Goal: Transaction & Acquisition: Book appointment/travel/reservation

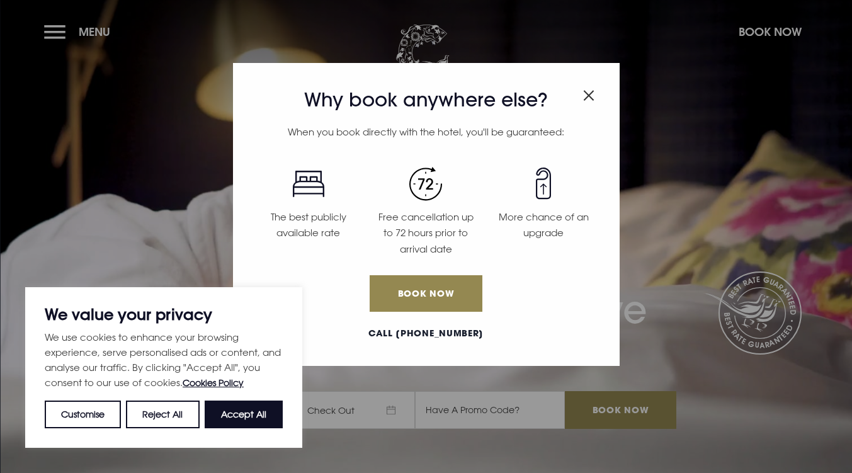
click at [588, 93] on img "Close modal" at bounding box center [588, 95] width 11 height 11
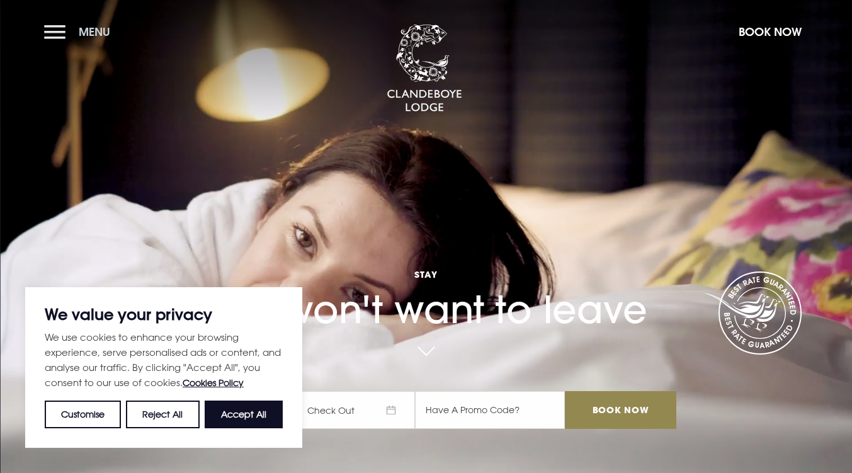
click at [59, 26] on button "Menu" at bounding box center [80, 31] width 72 height 27
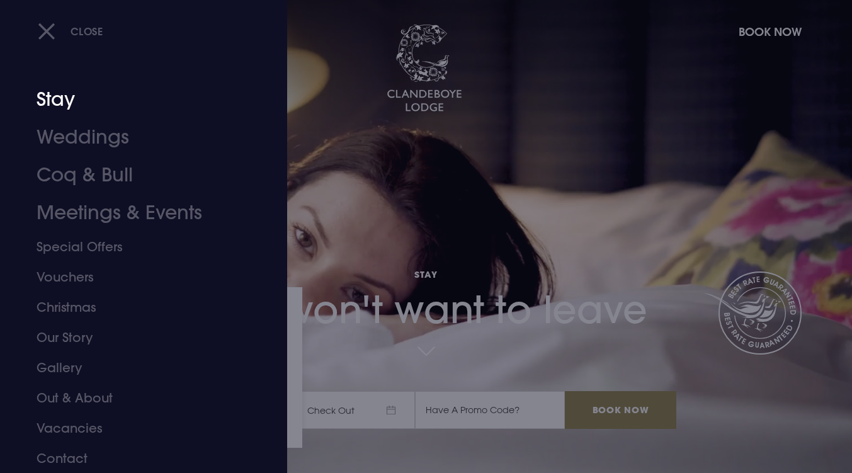
click at [45, 98] on link "Stay" at bounding box center [136, 100] width 199 height 38
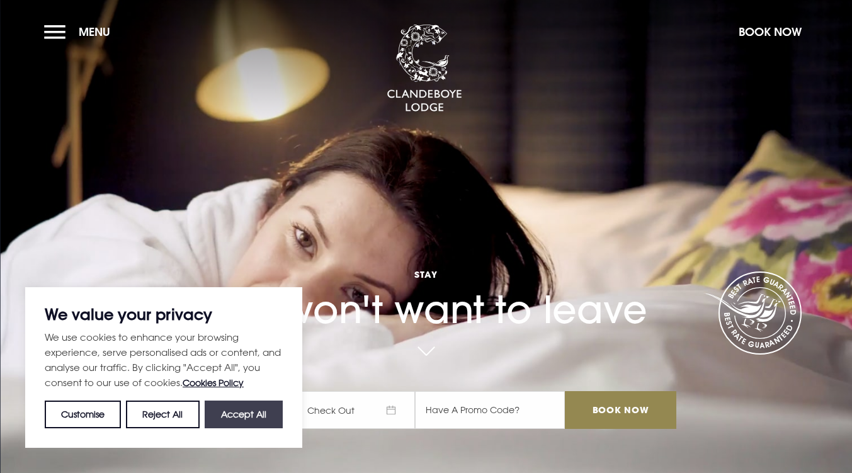
click at [226, 416] on button "Accept All" at bounding box center [244, 415] width 78 height 28
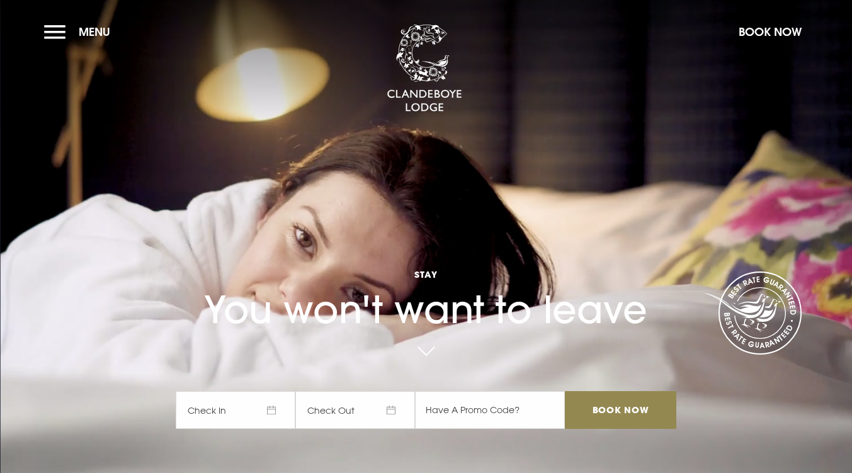
checkbox input "true"
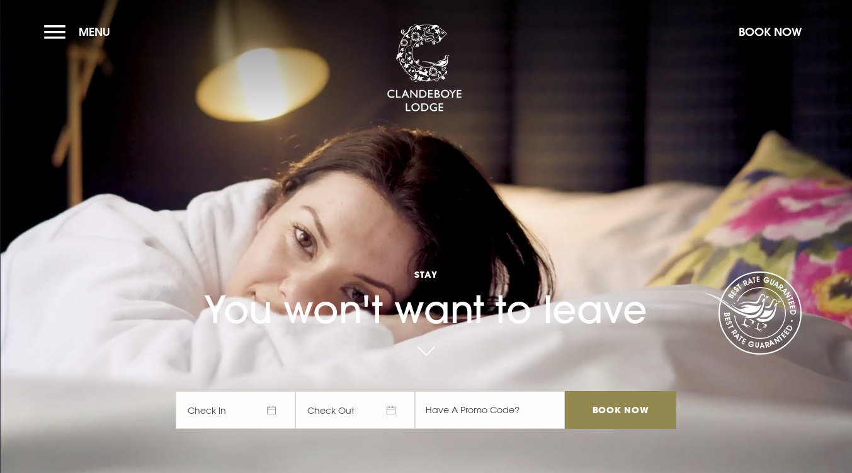
click at [242, 410] on span "Check In" at bounding box center [236, 410] width 120 height 38
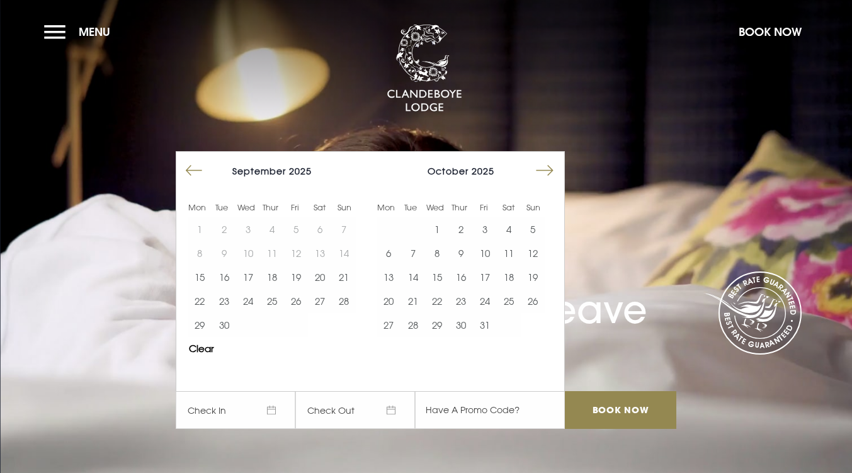
click at [242, 410] on span "Check In" at bounding box center [236, 410] width 120 height 38
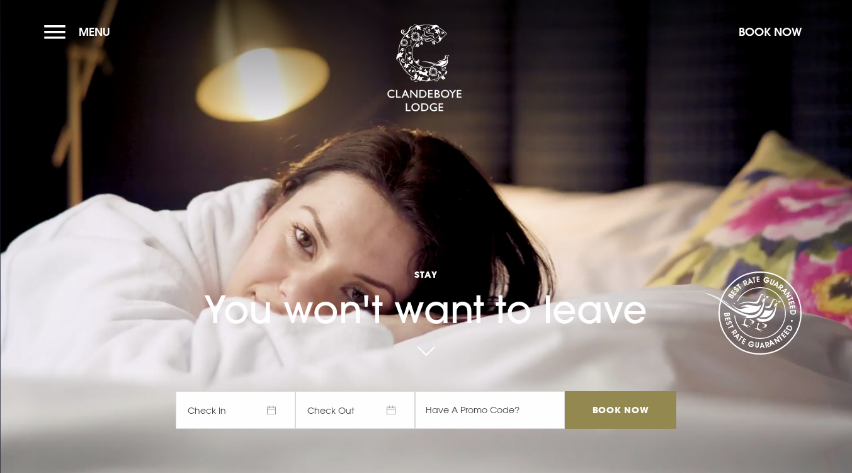
click at [242, 410] on span "Check In" at bounding box center [236, 410] width 120 height 38
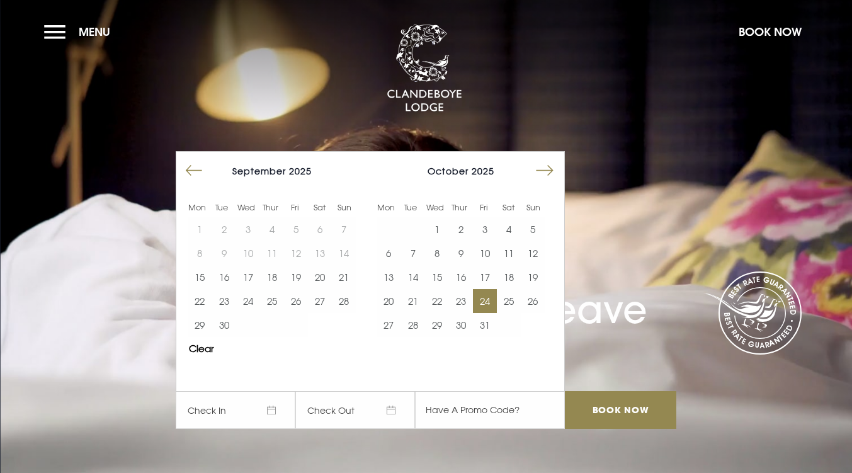
click at [491, 300] on button "24" at bounding box center [485, 301] width 24 height 24
click at [515, 302] on button "25" at bounding box center [509, 301] width 24 height 24
click at [590, 412] on input "Book Now" at bounding box center [620, 410] width 111 height 38
